Goal: Navigation & Orientation: Find specific page/section

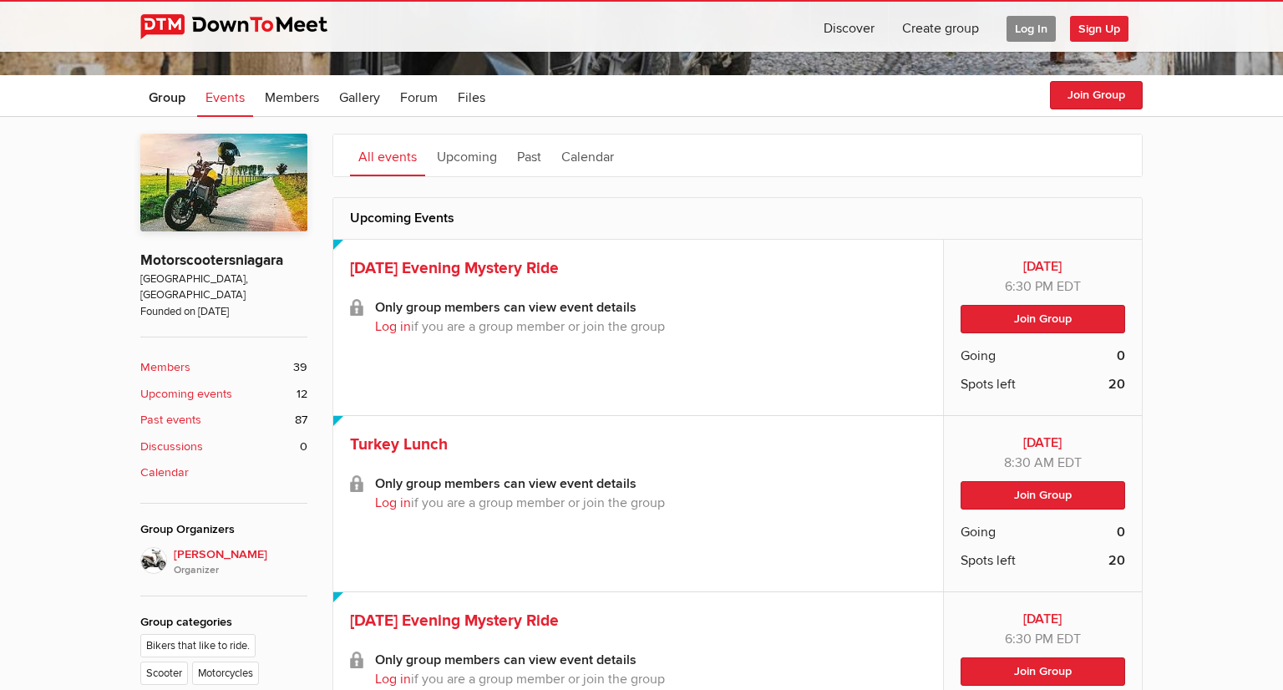
scroll to position [311, 0]
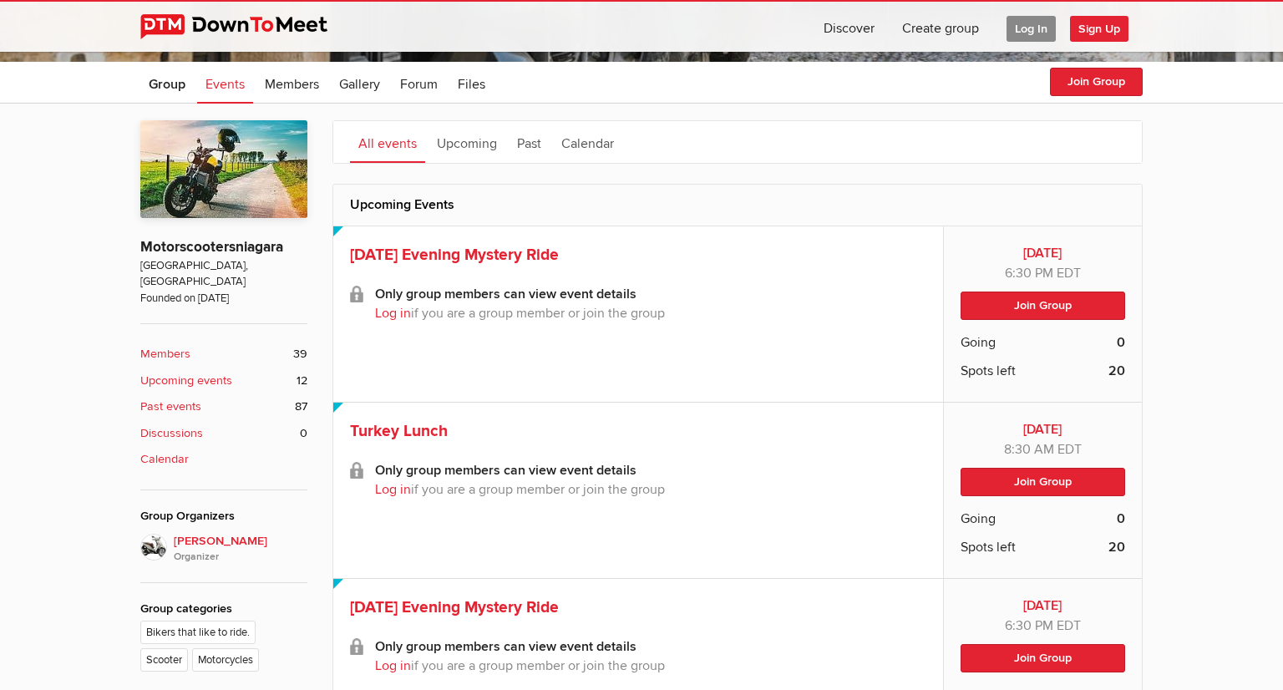
click at [1030, 35] on span "Log In" at bounding box center [1030, 29] width 49 height 26
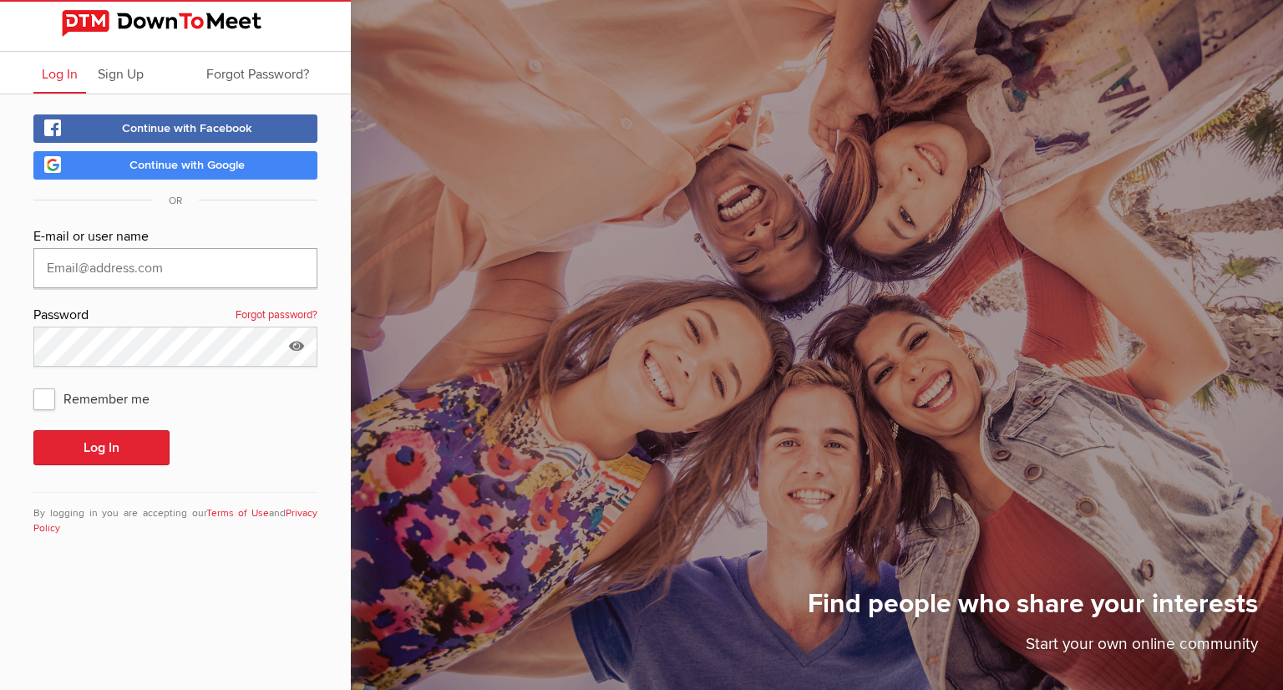
type input "[EMAIL_ADDRESS][DOMAIN_NAME]"
click at [131, 455] on button "Log In" at bounding box center [101, 447] width 136 height 35
click at [298, 350] on icon at bounding box center [296, 346] width 25 height 38
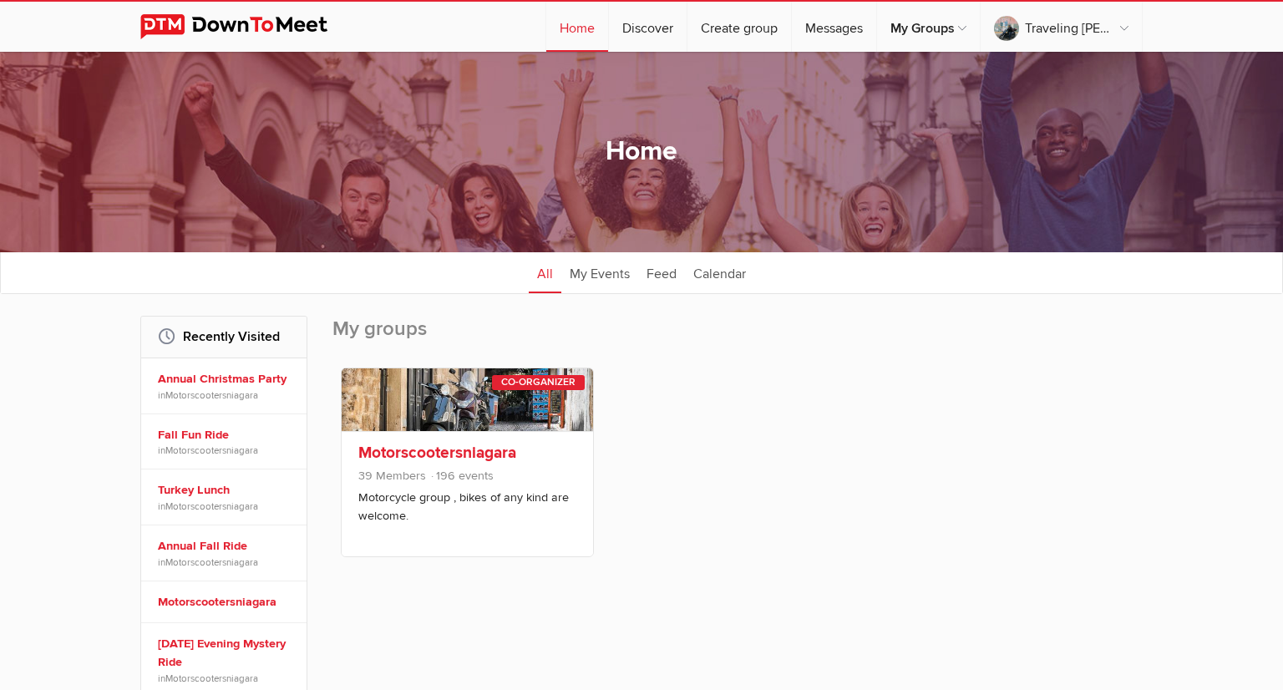
click at [491, 472] on span "196 events" at bounding box center [461, 476] width 64 height 14
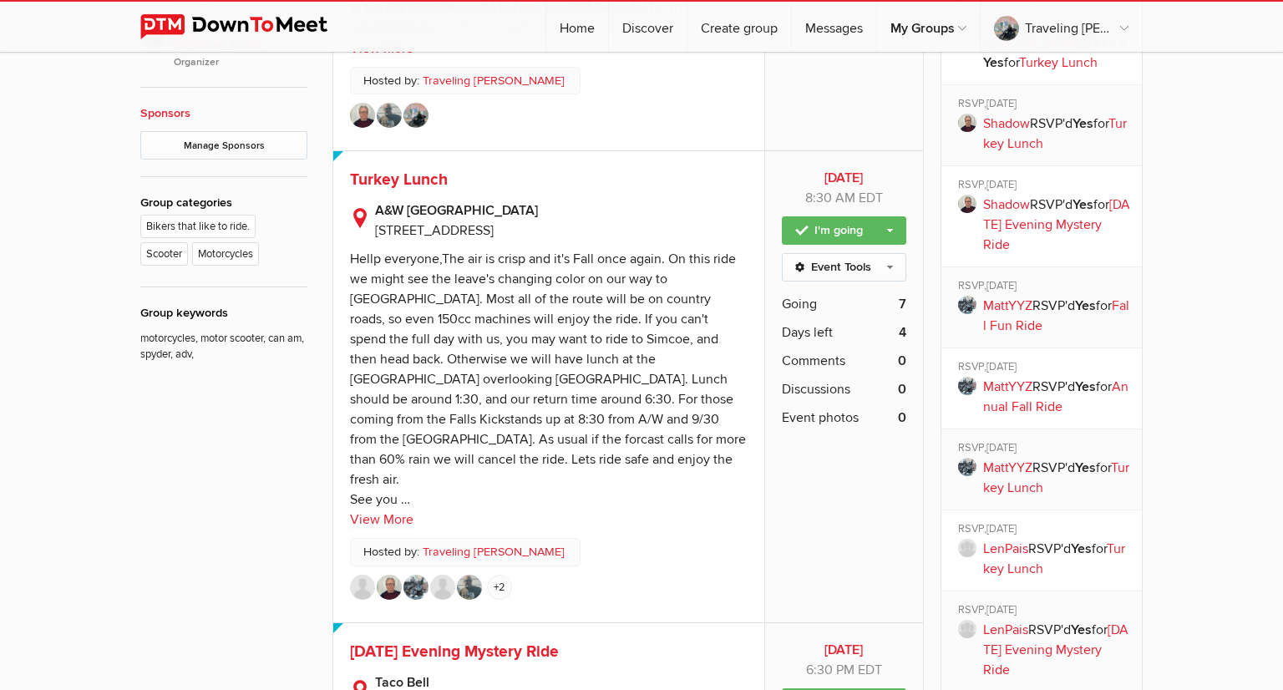
scroll to position [865, 0]
click at [606, 362] on div "Hellp everyone,The air is crisp and it's Fall once again. On this ride we might…" at bounding box center [548, 379] width 396 height 257
click at [396, 171] on span "Turkey Lunch" at bounding box center [399, 180] width 98 height 20
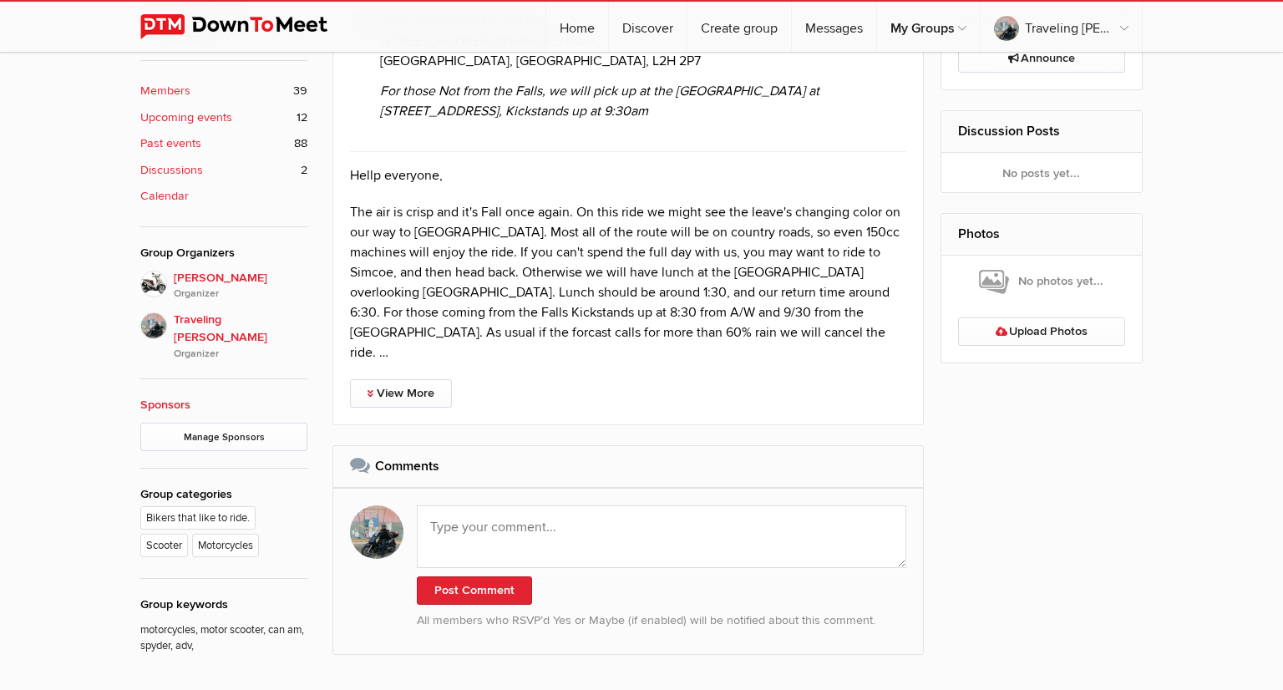
scroll to position [575, 0]
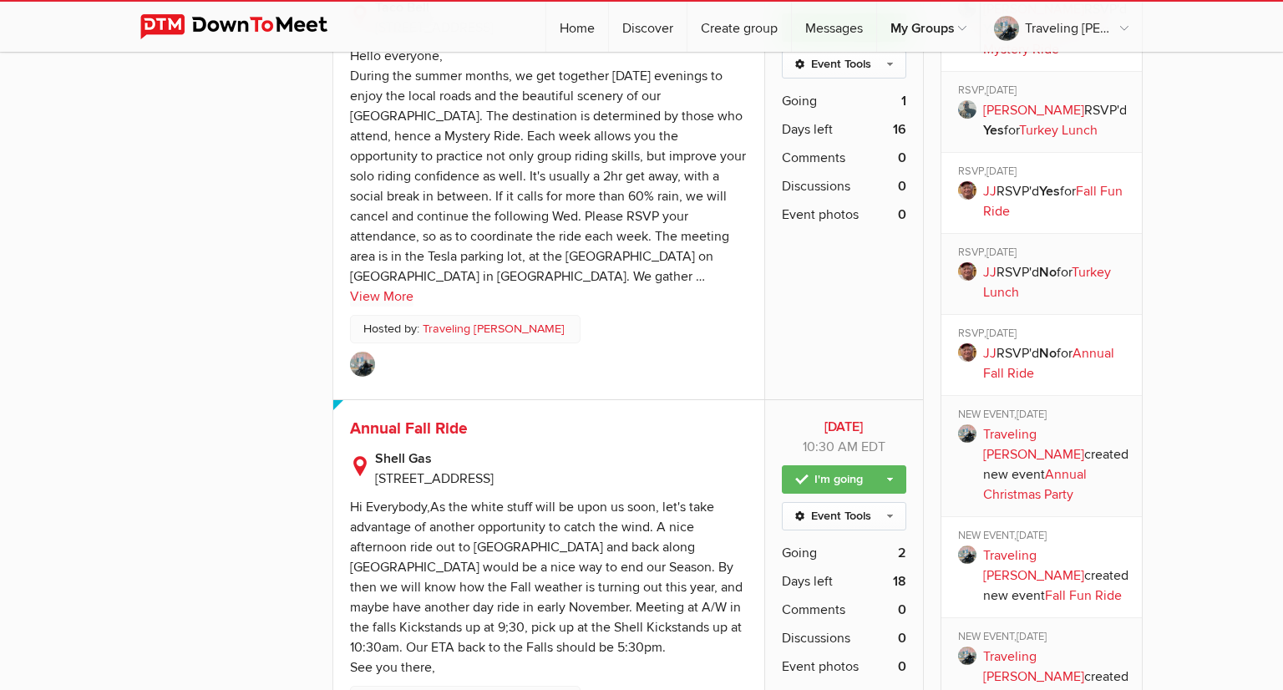
scroll to position [1999, 0]
